Goal: Information Seeking & Learning: Learn about a topic

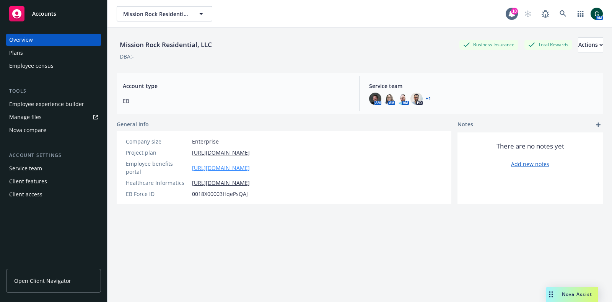
click at [250, 164] on link "[URL][DOMAIN_NAME]" at bounding box center [221, 168] width 58 height 8
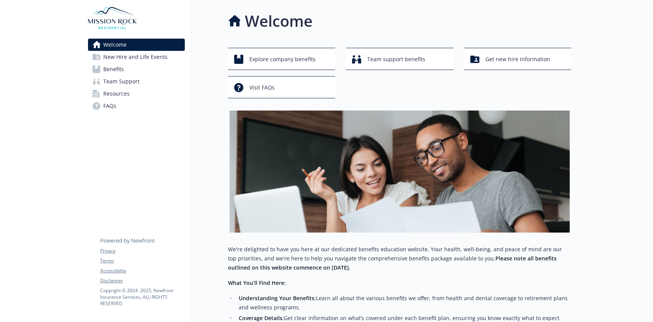
click at [119, 70] on span "Benefits" at bounding box center [113, 69] width 21 height 12
